Goal: Check status: Check status

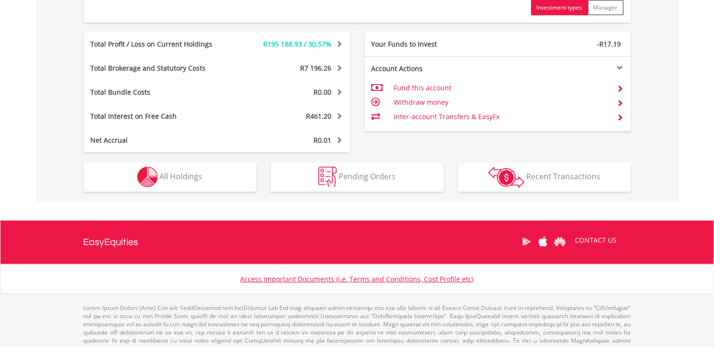
scroll to position [522, 0]
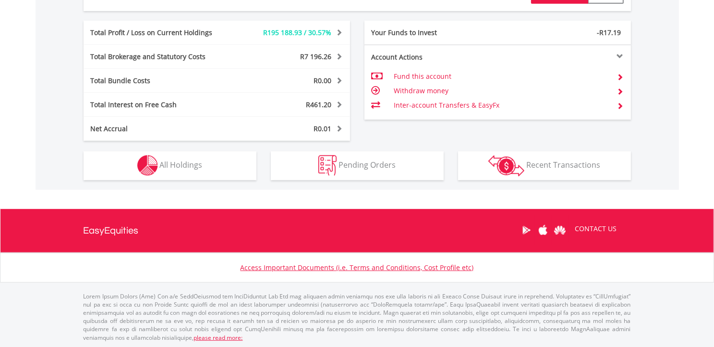
drag, startPoint x: 0, startPoint y: 0, endPoint x: 705, endPoint y: 257, distance: 750.2
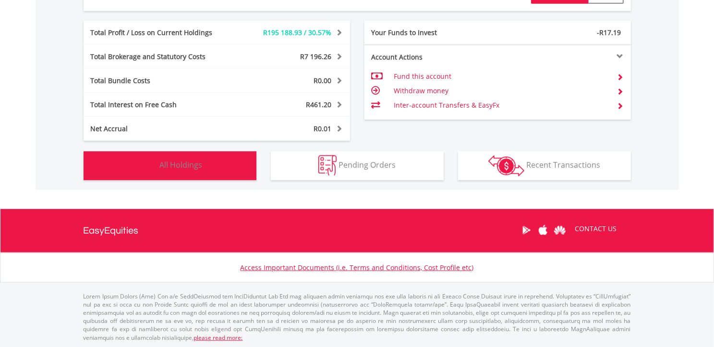
click at [183, 168] on span "All Holdings" at bounding box center [181, 164] width 43 height 11
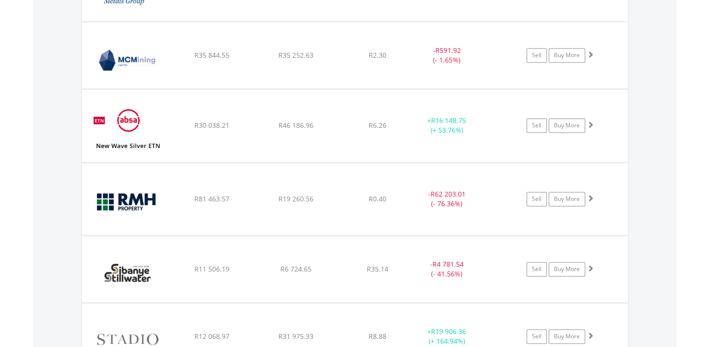
scroll to position [1308, 0]
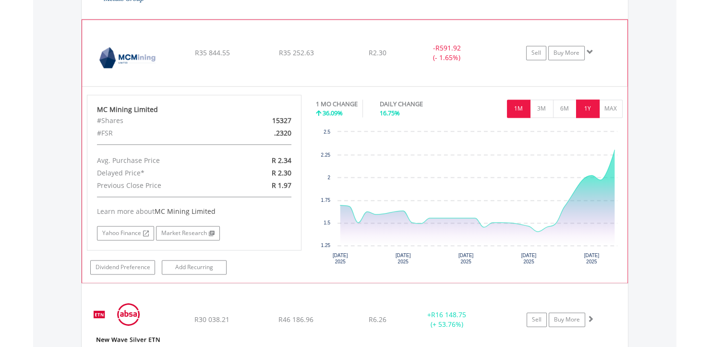
click at [587, 103] on button "1Y" at bounding box center [588, 108] width 24 height 18
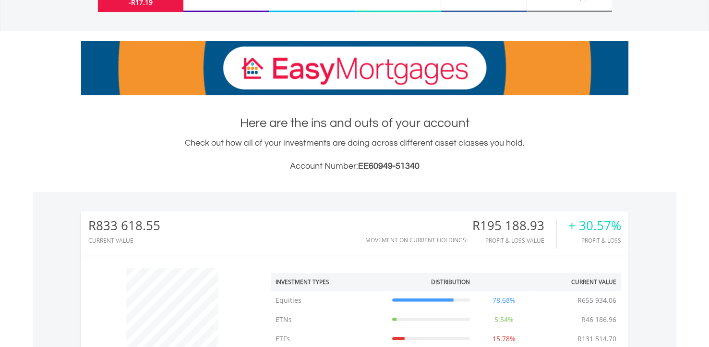
scroll to position [0, 0]
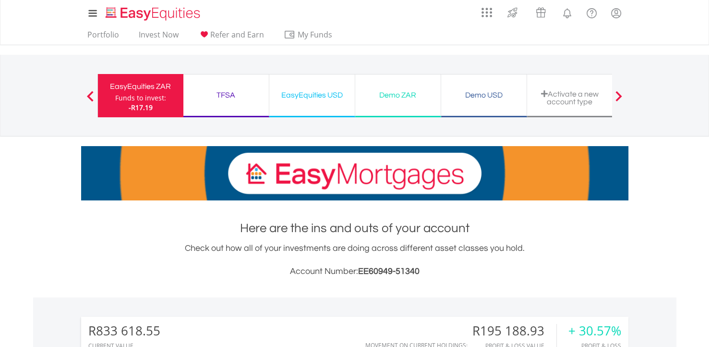
click at [229, 89] on div "TFSA" at bounding box center [226, 94] width 74 height 13
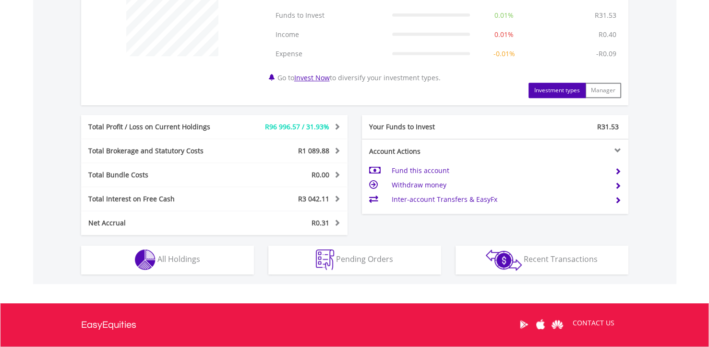
scroll to position [496, 0]
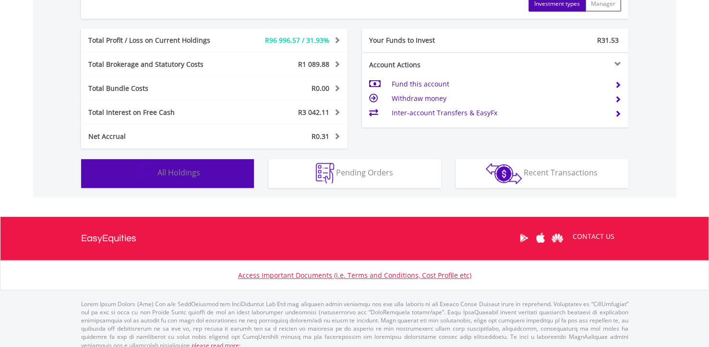
click at [190, 180] on button "Holdings All Holdings" at bounding box center [167, 173] width 173 height 29
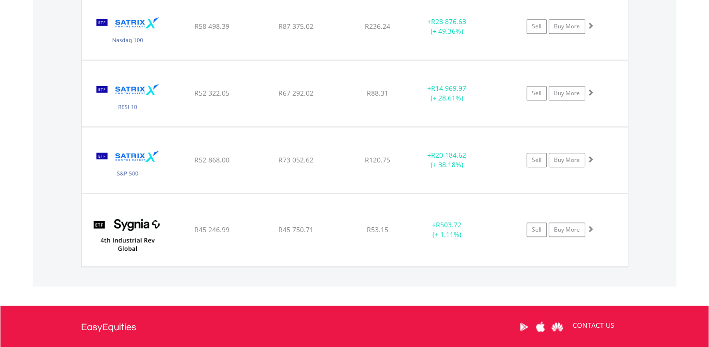
scroll to position [934, 0]
